Goal: Communication & Community: Answer question/provide support

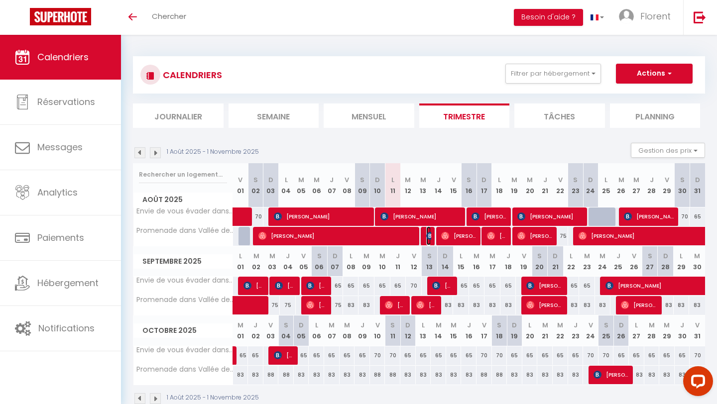
click at [428, 234] on img at bounding box center [430, 236] width 8 height 8
select select "OK"
select select "KO"
select select "0"
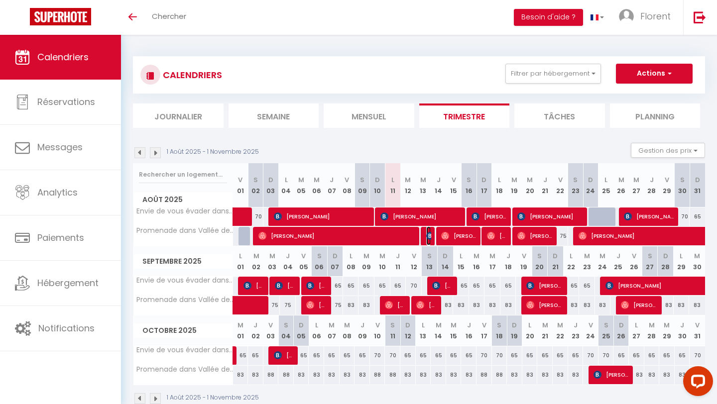
select select "1"
select select
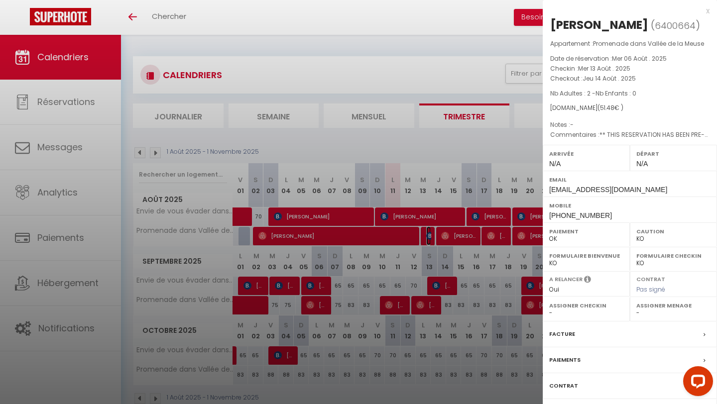
scroll to position [35, 0]
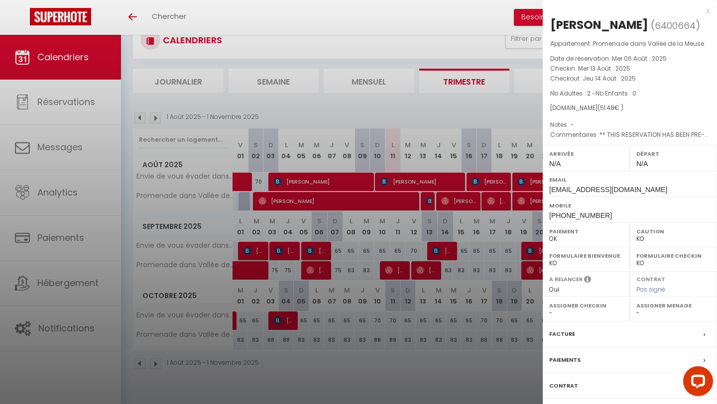
click at [706, 11] on div "x" at bounding box center [625, 11] width 167 height 12
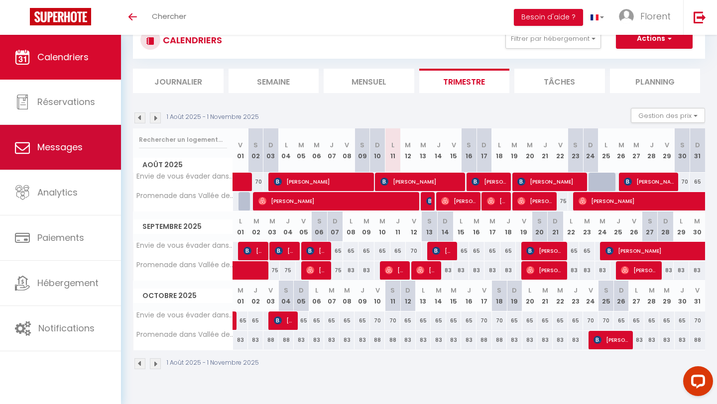
click at [37, 161] on link "Messages" at bounding box center [60, 147] width 121 height 45
select select "message"
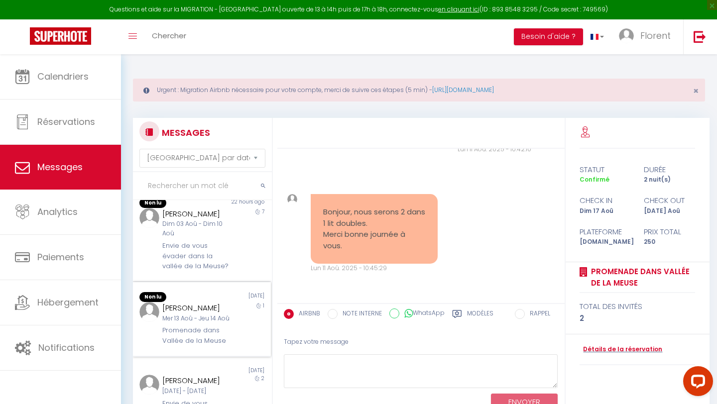
scroll to position [404, 0]
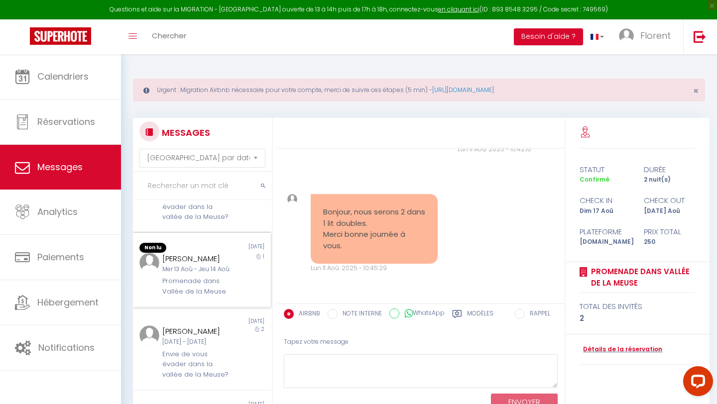
click at [196, 274] on div "Mer 13 Aoû - Jeu 14 Aoû" at bounding box center [195, 269] width 67 height 9
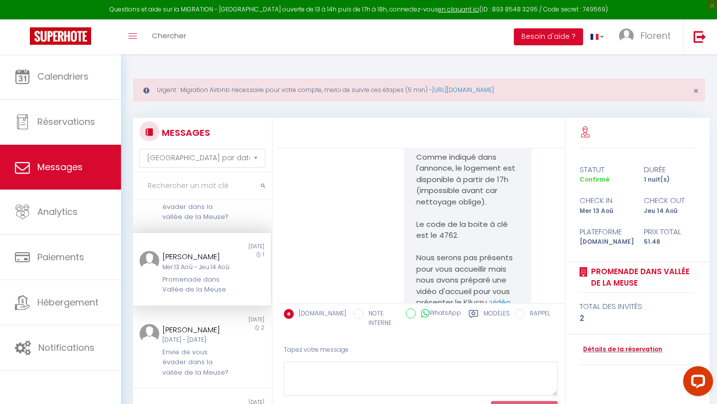
scroll to position [660, 0]
